Goal: Check status

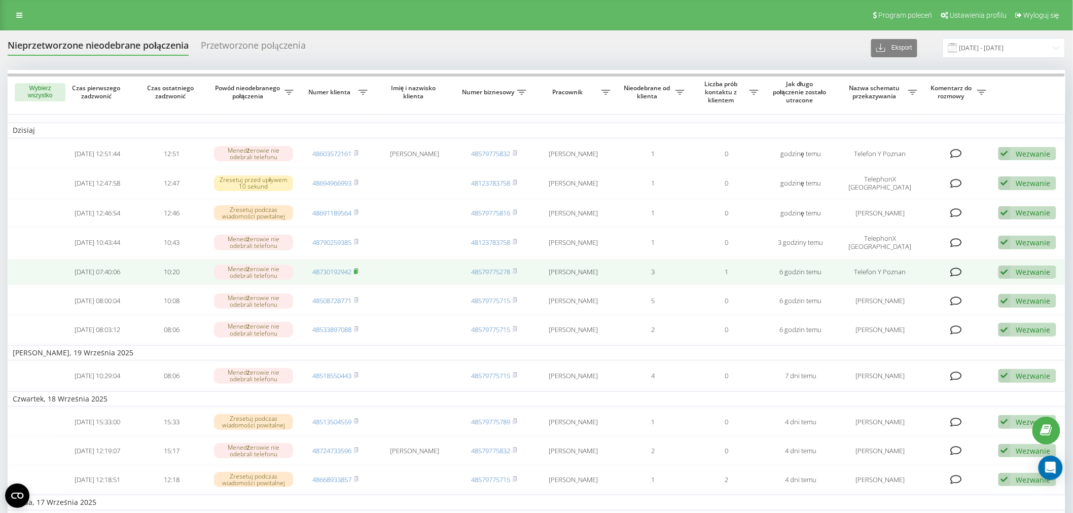
click at [357, 270] on rect at bounding box center [355, 272] width 3 height 5
click at [1011, 267] on div "Wezwanie Nie udało się skontaktować Skontaktowano się z klientem za pomocą inne…" at bounding box center [1027, 273] width 58 height 14
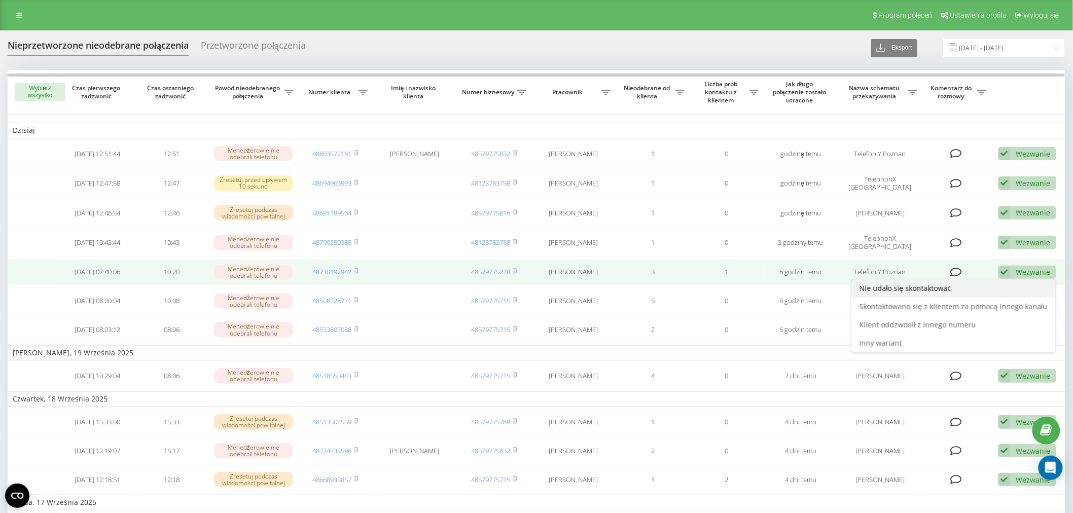
click at [975, 292] on div "Nie udało się skontaktować" at bounding box center [953, 288] width 204 height 18
